Goal: Task Accomplishment & Management: Complete application form

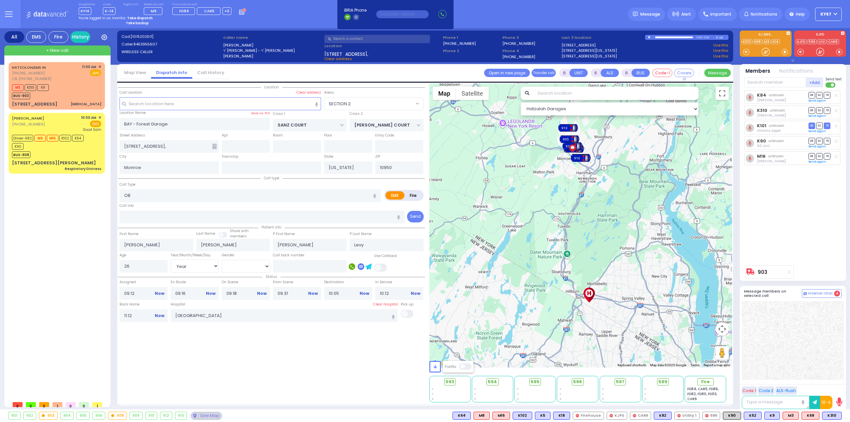
select select "SECTION 2"
select select "Year"
select select "[DEMOGRAPHIC_DATA]"
click at [239, 12] on icon at bounding box center [242, 11] width 7 height 7
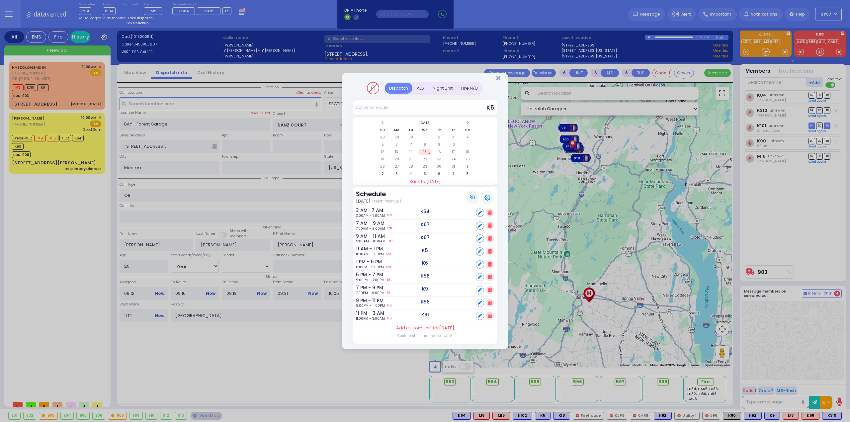
click at [466, 88] on div "Fire N/U" at bounding box center [469, 88] width 25 height 11
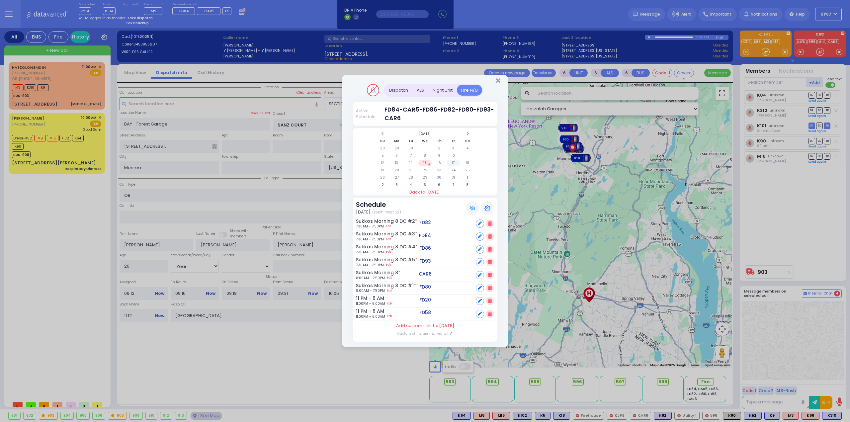
click at [458, 165] on td "17" at bounding box center [453, 163] width 14 height 7
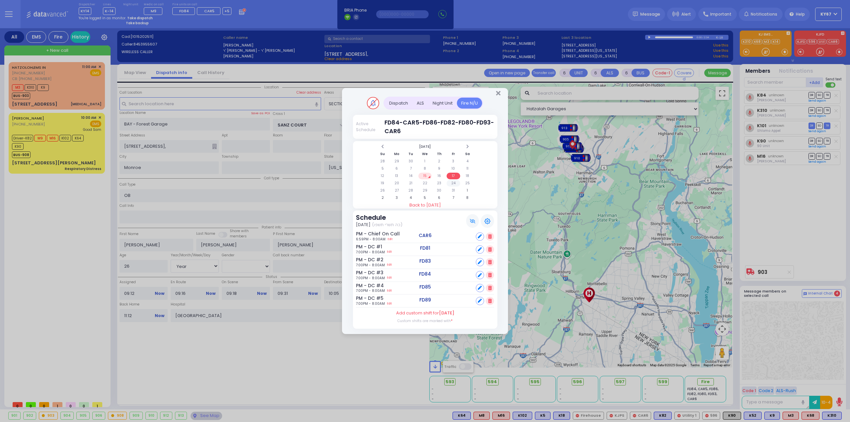
click at [456, 183] on td "24" at bounding box center [453, 183] width 14 height 7
click at [392, 103] on div "Dispatch" at bounding box center [399, 103] width 28 height 11
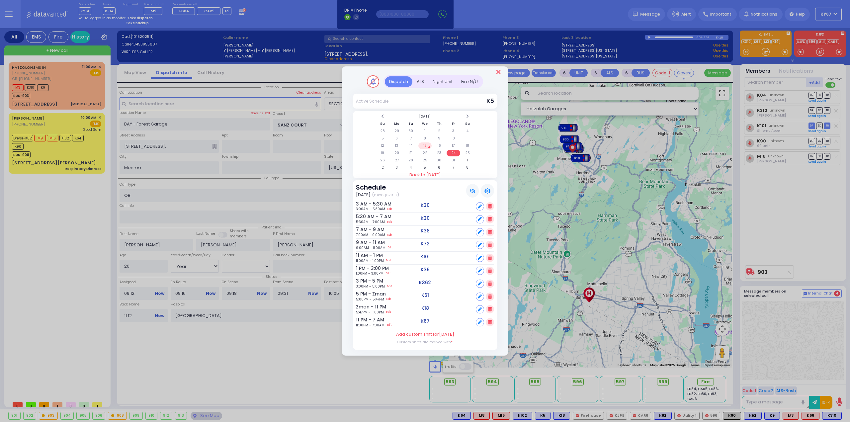
click at [500, 74] on icon "Close" at bounding box center [498, 72] width 4 height 7
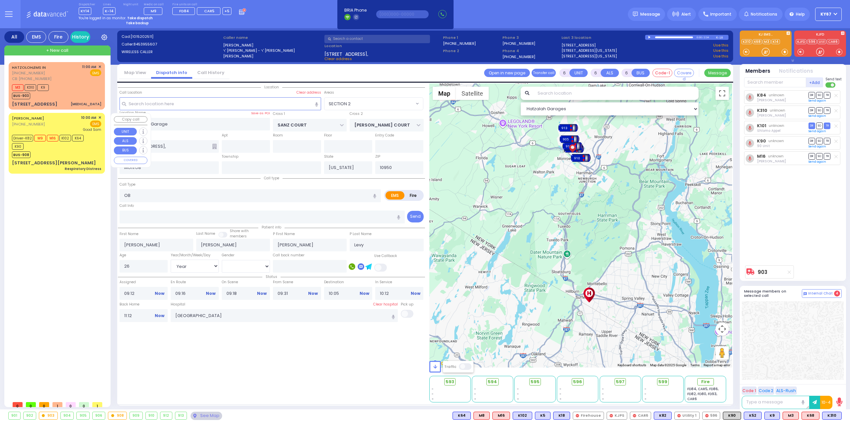
click at [72, 147] on div "Driver-K82 M9 M16 K102 K64 K90" at bounding box center [53, 141] width 83 height 17
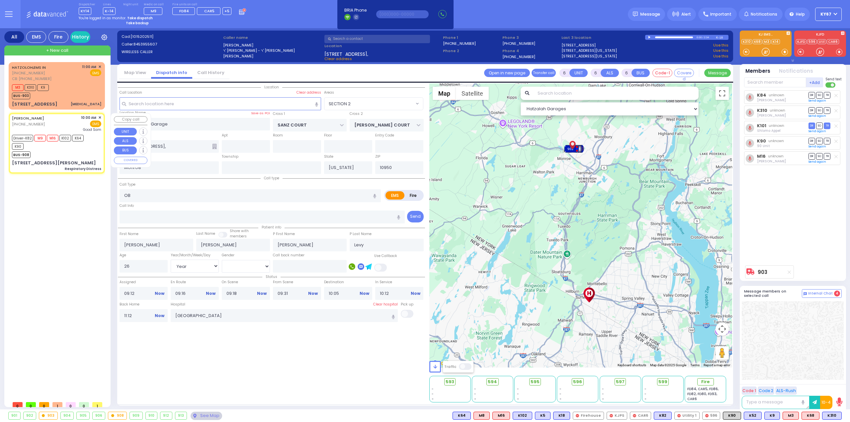
select select
type input "Respiratory Distress"
radio input "true"
type input "Seven"
type input "[PERSON_NAME]"
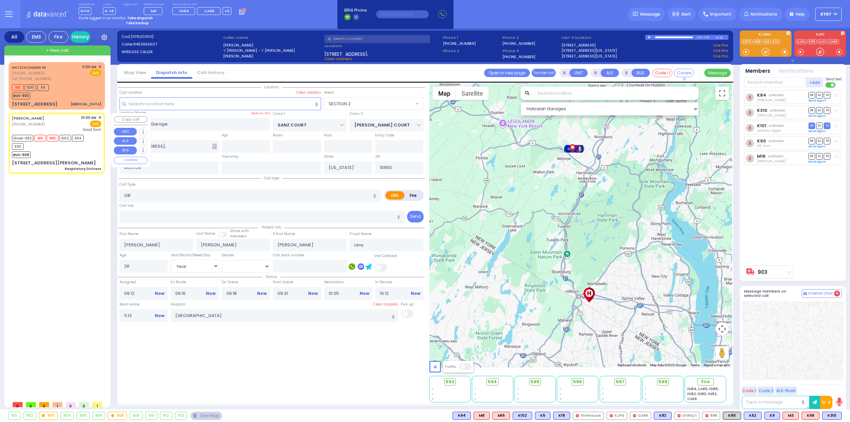
type input "72"
select select "Year"
select select "[DEMOGRAPHIC_DATA]"
type input "10:00"
type input "10:02"
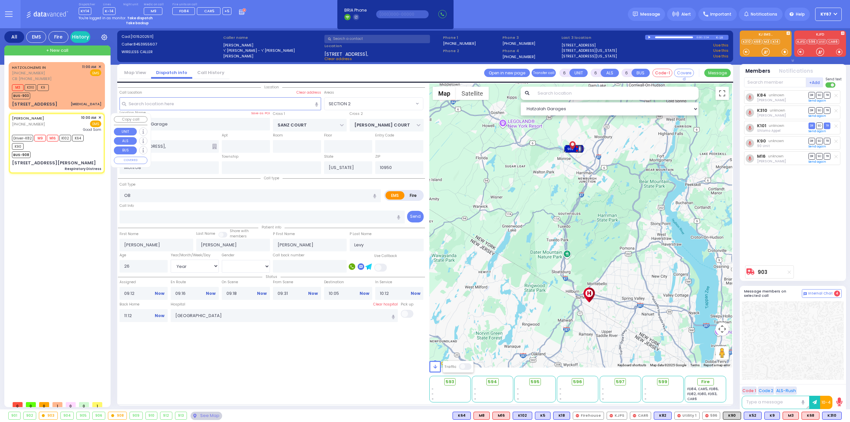
type input "10:44"
select select "Hatzalah Garages"
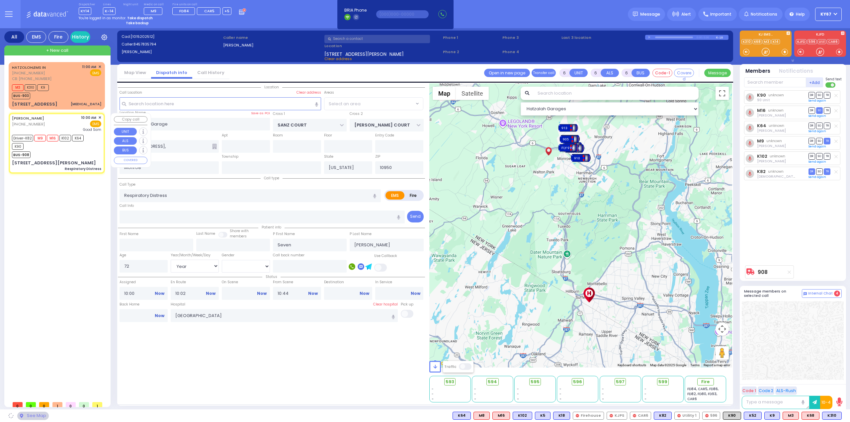
type input "COUNTRY [PERSON_NAME] DR"
type input "QUAKER [PERSON_NAME]"
type input "[STREET_ADDRESS][PERSON_NAME]"
type input "54"
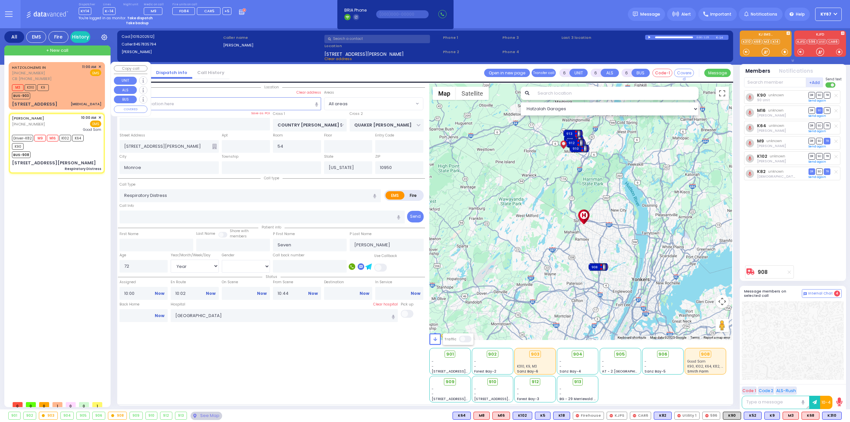
click at [79, 94] on div "M3 K310 K9 BUS-903" at bounding box center [56, 91] width 89 height 17
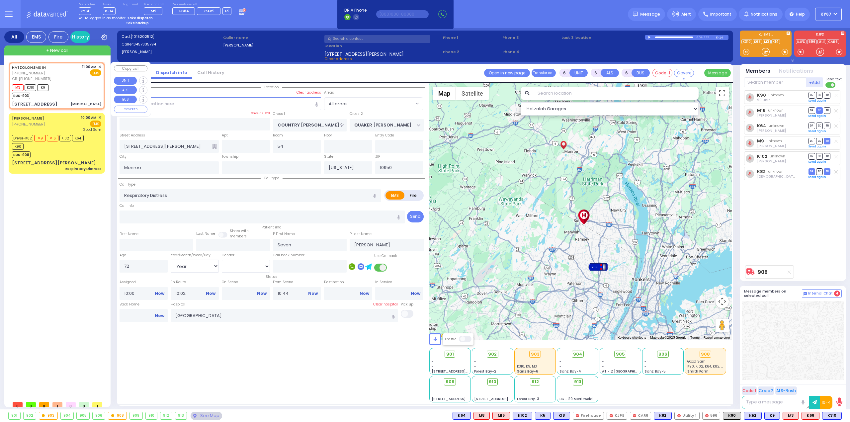
type input "2"
type input "1"
select select
type input "[MEDICAL_DATA]"
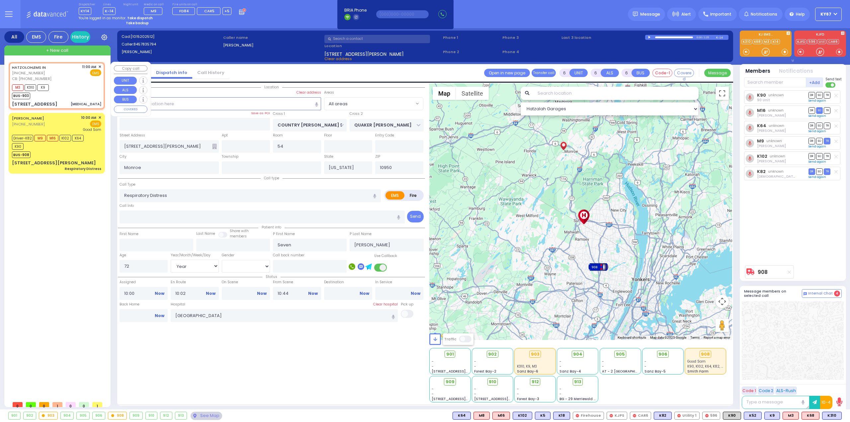
radio input "true"
type input "55"
select select "Year"
select select "[DEMOGRAPHIC_DATA]"
type input "8452639852"
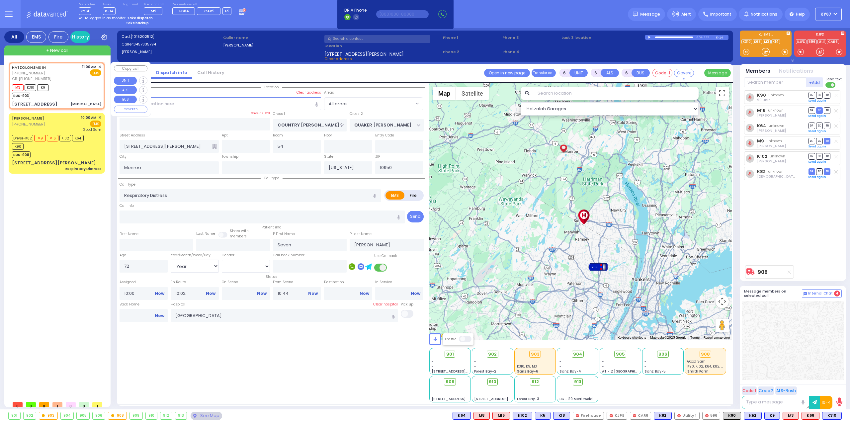
type input "11:00"
type input "11:02"
select select "Hatzalah Garages"
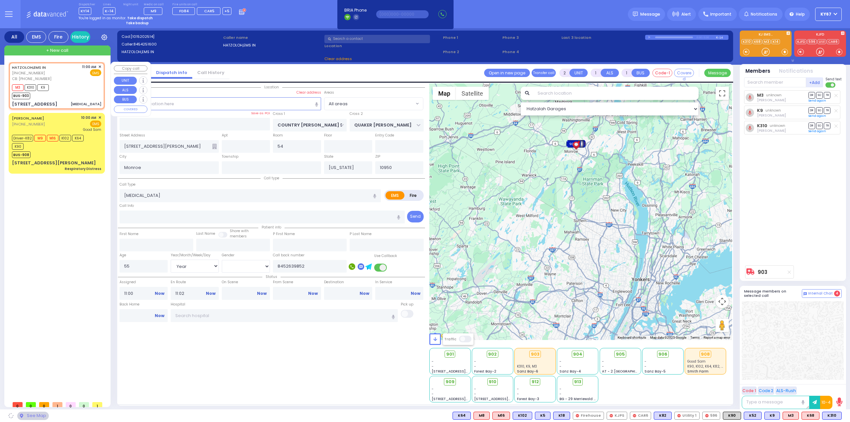
type input "TARNOPOL WAY"
type input "TAYLOR COURT"
type input "[STREET_ADDRESS]"
type input "102"
select select "SECTION 2"
